Goal: Task Accomplishment & Management: Use online tool/utility

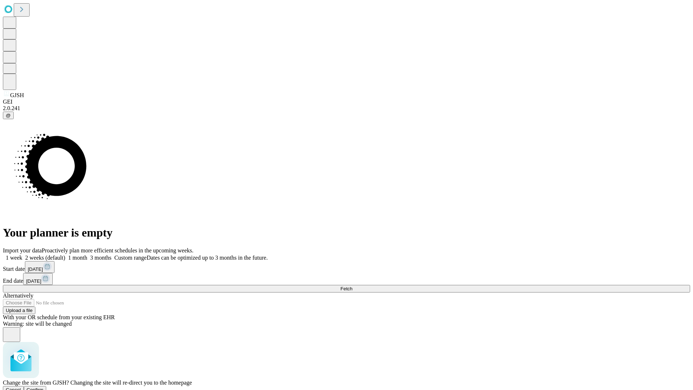
click at [44, 387] on span "Confirm" at bounding box center [35, 389] width 17 height 5
click at [87, 255] on label "1 month" at bounding box center [76, 258] width 22 height 6
click at [352, 286] on span "Fetch" at bounding box center [346, 288] width 12 height 5
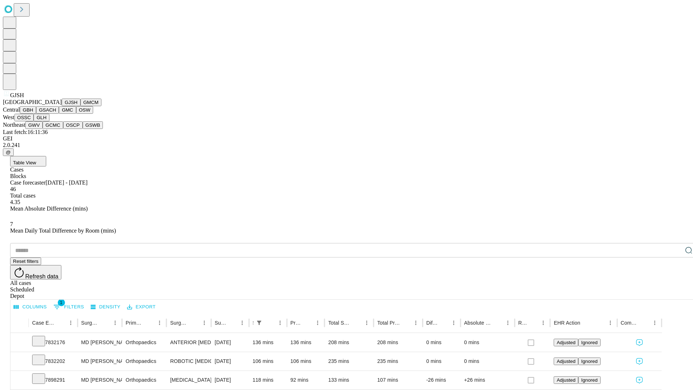
click at [81, 106] on button "GMCM" at bounding box center [91, 103] width 21 height 8
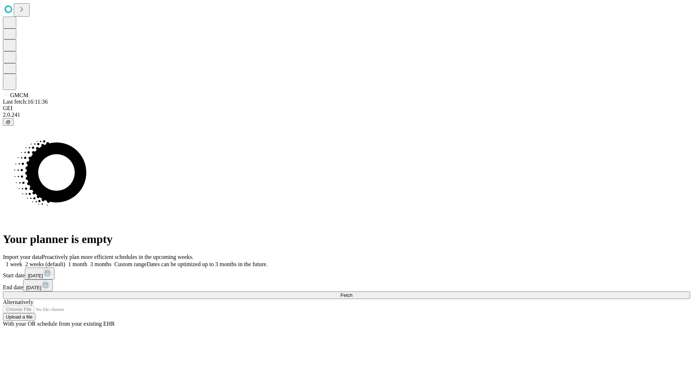
click at [87, 261] on label "1 month" at bounding box center [76, 264] width 22 height 6
click at [352, 292] on span "Fetch" at bounding box center [346, 294] width 12 height 5
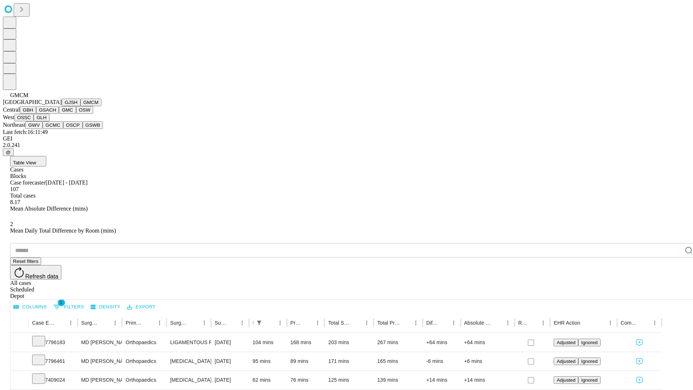
click at [36, 114] on button "GBH" at bounding box center [28, 110] width 16 height 8
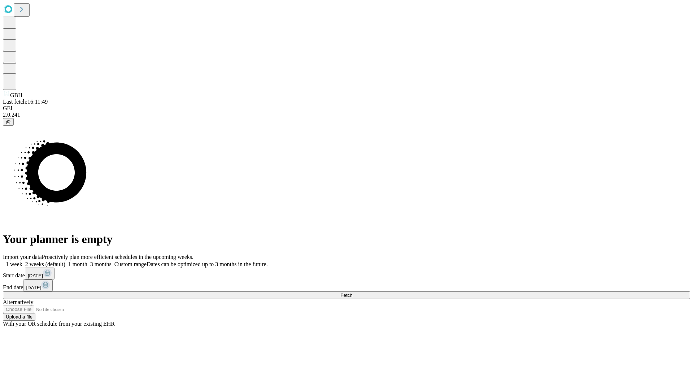
click at [87, 261] on label "1 month" at bounding box center [76, 264] width 22 height 6
click at [352, 292] on span "Fetch" at bounding box center [346, 294] width 12 height 5
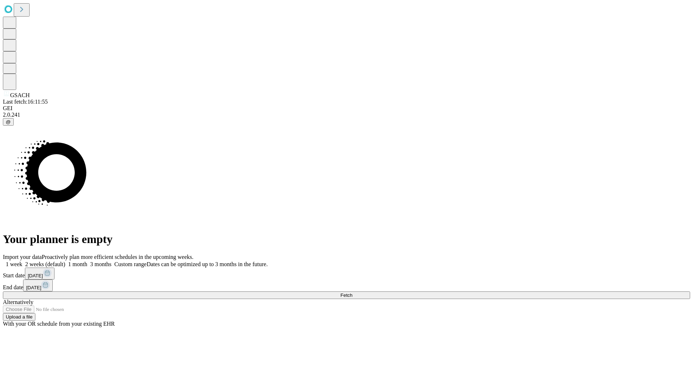
click at [352, 292] on span "Fetch" at bounding box center [346, 294] width 12 height 5
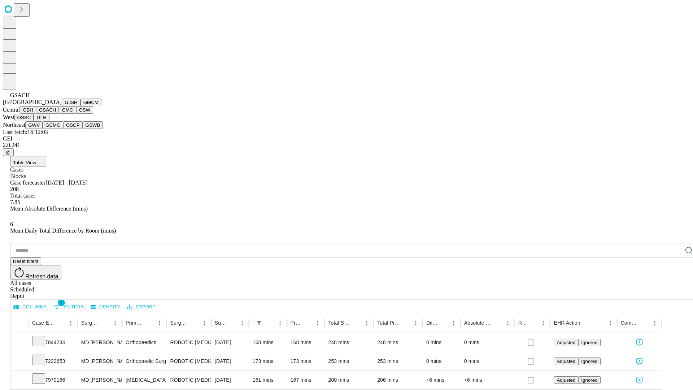
click at [59, 114] on button "GMC" at bounding box center [67, 110] width 17 height 8
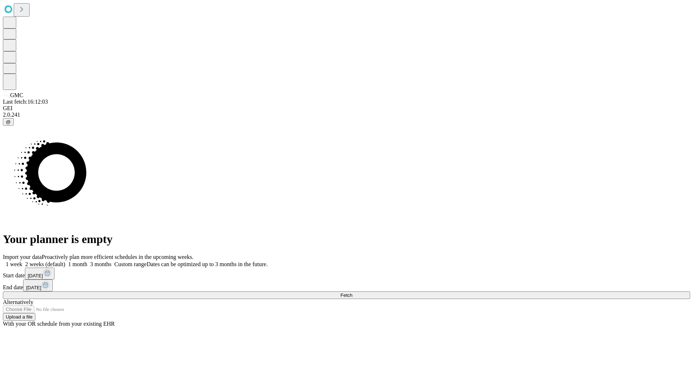
click at [87, 261] on label "1 month" at bounding box center [76, 264] width 22 height 6
click at [352, 292] on span "Fetch" at bounding box center [346, 294] width 12 height 5
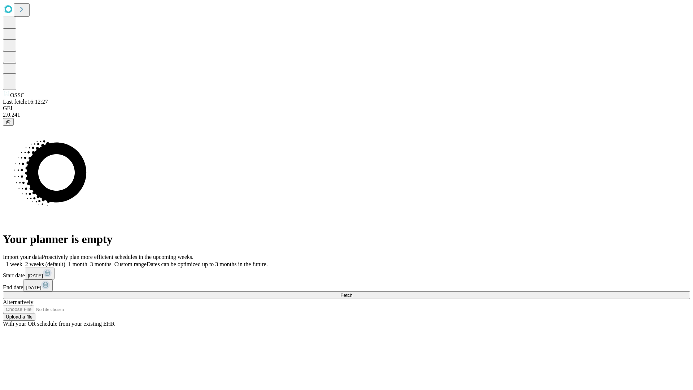
click at [87, 261] on label "1 month" at bounding box center [76, 264] width 22 height 6
click at [352, 292] on span "Fetch" at bounding box center [346, 294] width 12 height 5
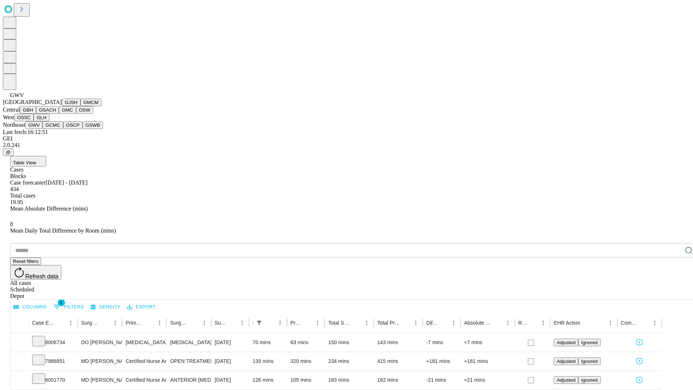
click at [56, 129] on button "GCMC" at bounding box center [53, 125] width 21 height 8
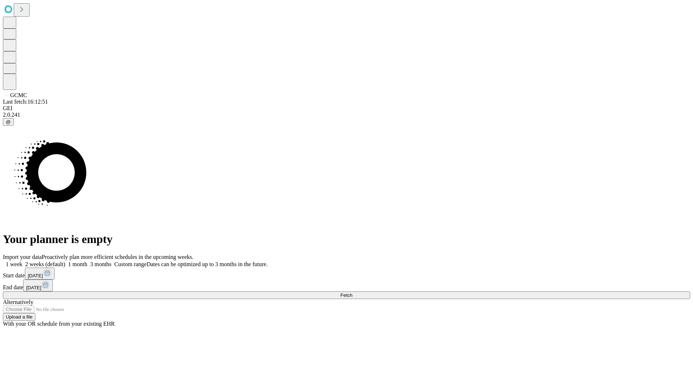
click at [87, 261] on label "1 month" at bounding box center [76, 264] width 22 height 6
click at [352, 292] on span "Fetch" at bounding box center [346, 294] width 12 height 5
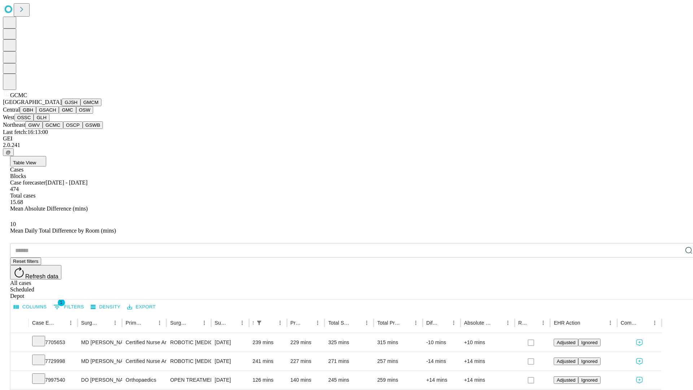
click at [63, 129] on button "OSCP" at bounding box center [72, 125] width 19 height 8
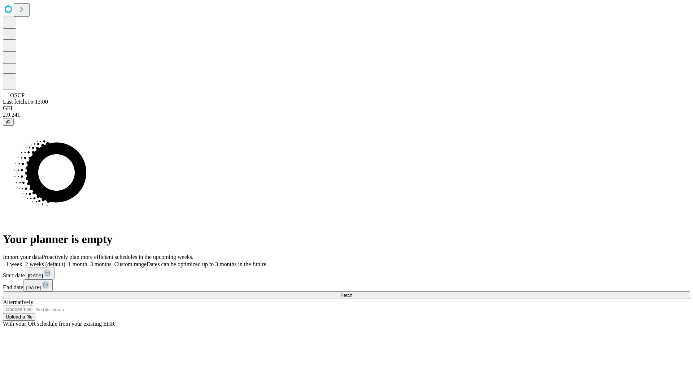
click at [87, 261] on label "1 month" at bounding box center [76, 264] width 22 height 6
click at [352, 292] on span "Fetch" at bounding box center [346, 294] width 12 height 5
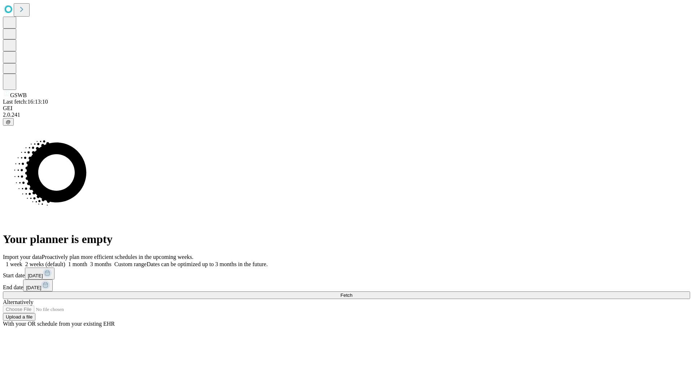
click at [87, 261] on label "1 month" at bounding box center [76, 264] width 22 height 6
click at [352, 292] on span "Fetch" at bounding box center [346, 294] width 12 height 5
